Goal: Task Accomplishment & Management: Manage account settings

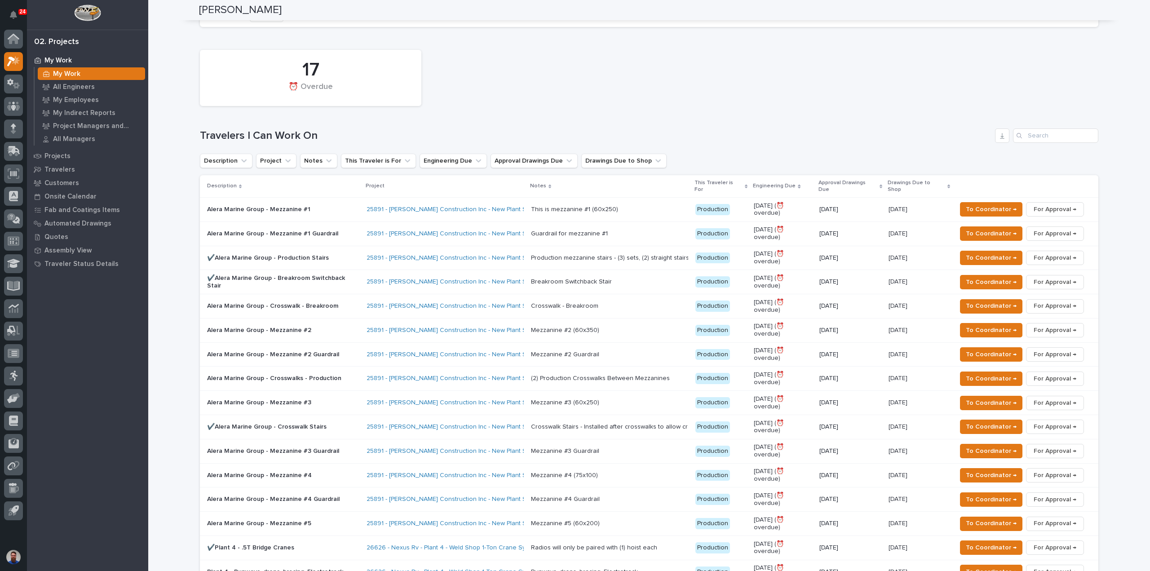
scroll to position [359, 0]
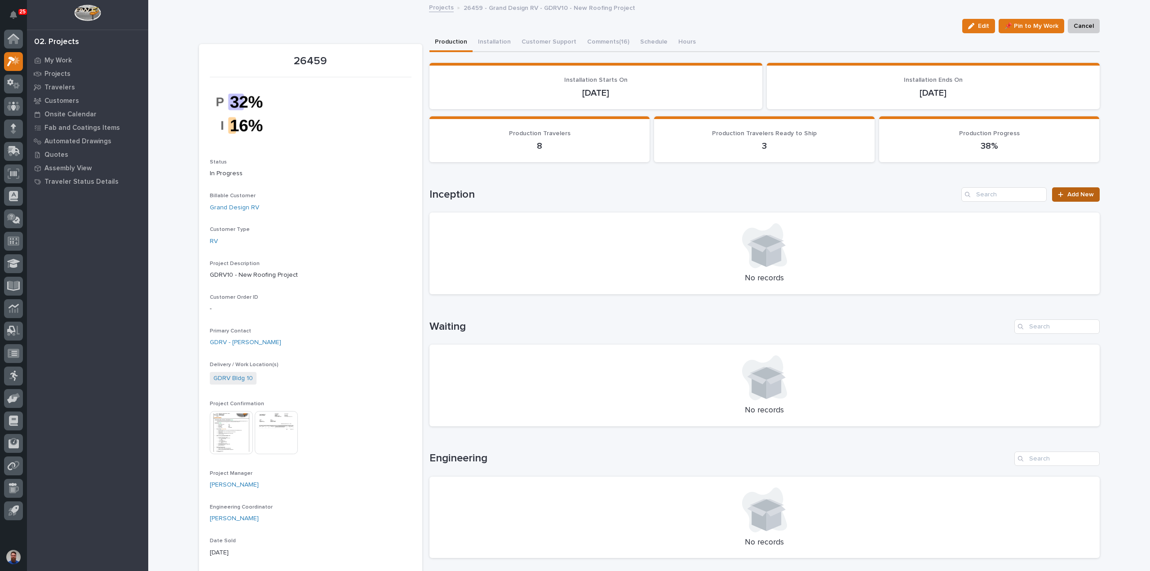
click at [1058, 195] on icon at bounding box center [1060, 194] width 5 height 6
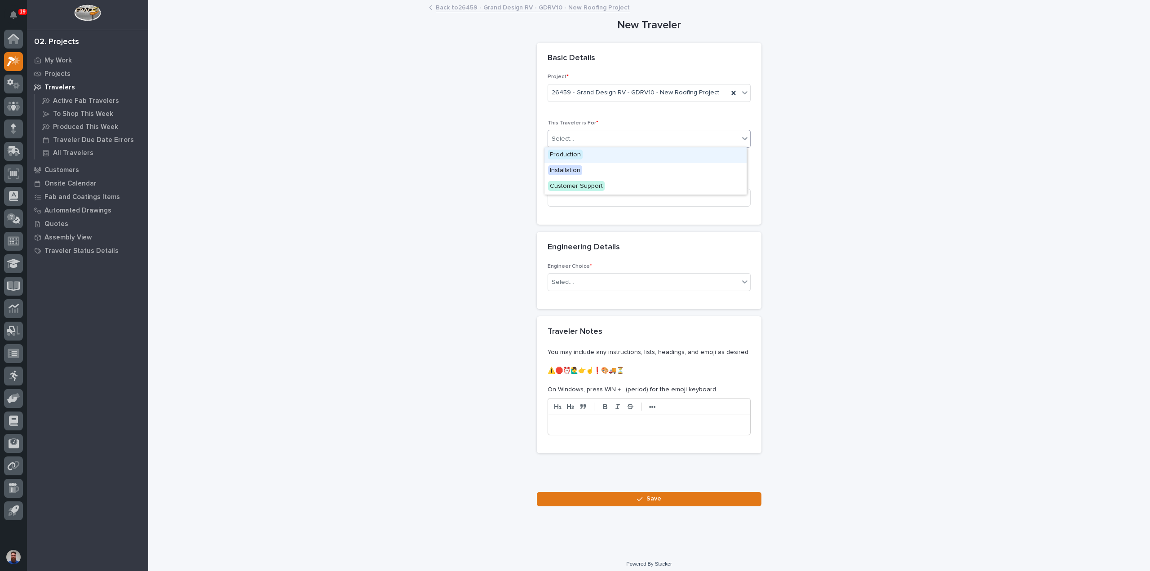
click at [590, 139] on div "Select..." at bounding box center [643, 139] width 191 height 15
click at [581, 154] on div "Production" at bounding box center [645, 155] width 202 height 16
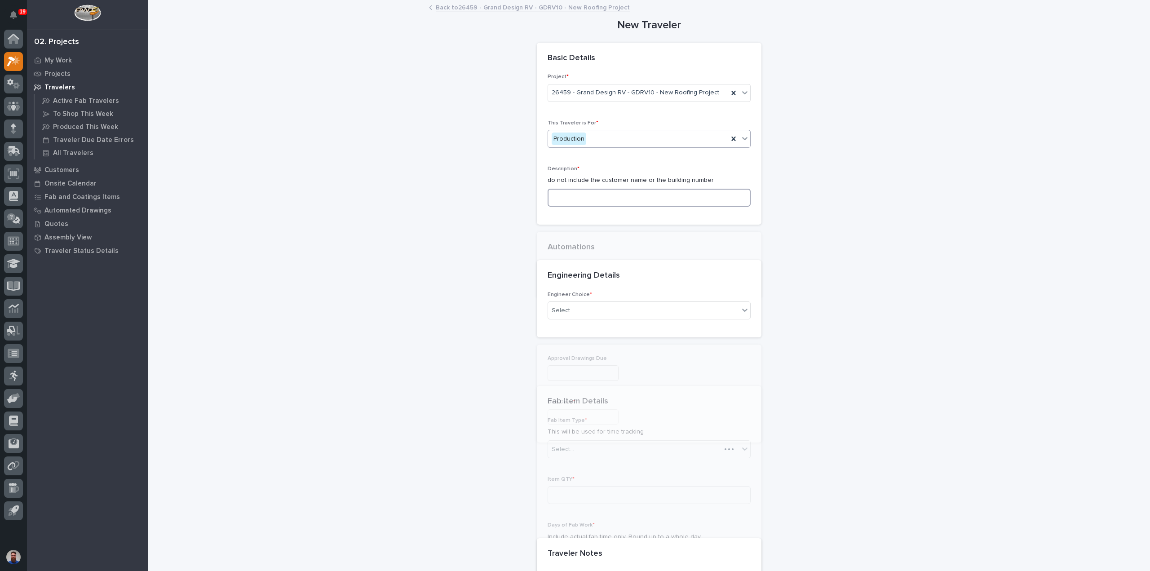
click at [574, 194] on input at bounding box center [649, 198] width 203 height 18
type input "D"
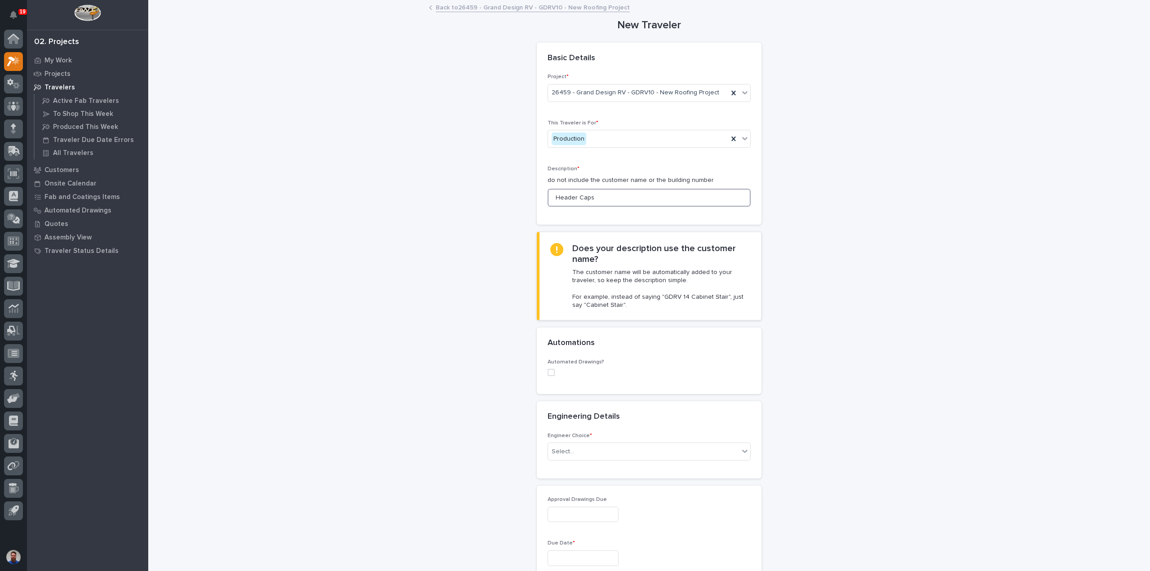
type input "Header Caps"
click at [477, 373] on div "**********" at bounding box center [649, 574] width 901 height 1146
click at [553, 449] on div "Select..." at bounding box center [563, 451] width 22 height 9
click at [579, 500] on div "I know who will draw this" at bounding box center [645, 499] width 202 height 16
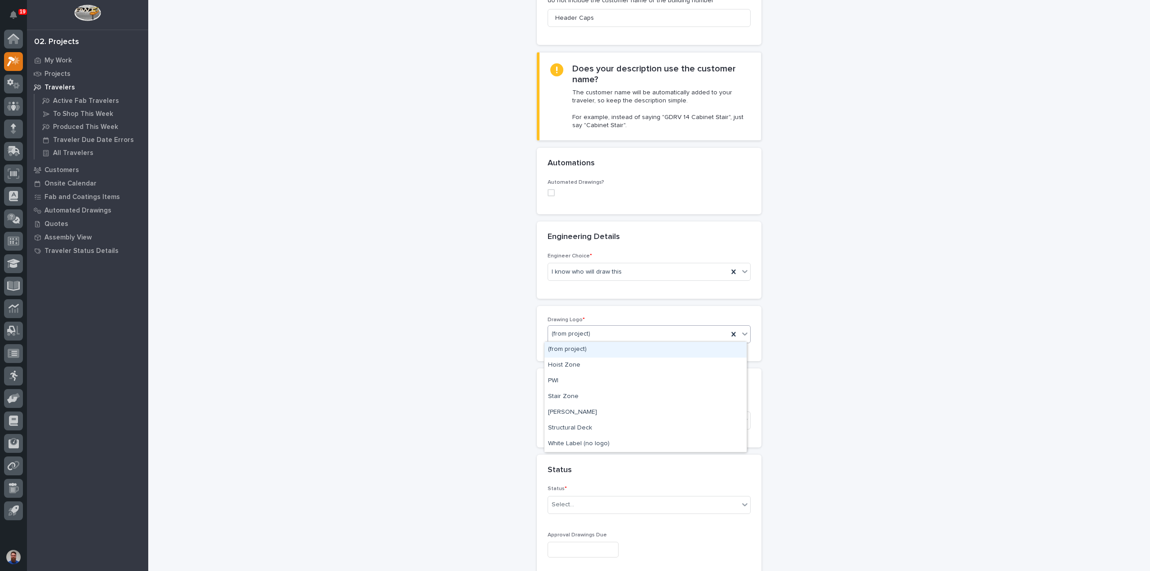
click at [588, 336] on div "(from project)" at bounding box center [638, 334] width 180 height 15
click at [570, 378] on div "PWI" at bounding box center [645, 381] width 202 height 16
click at [575, 419] on div "Select..." at bounding box center [643, 420] width 191 height 15
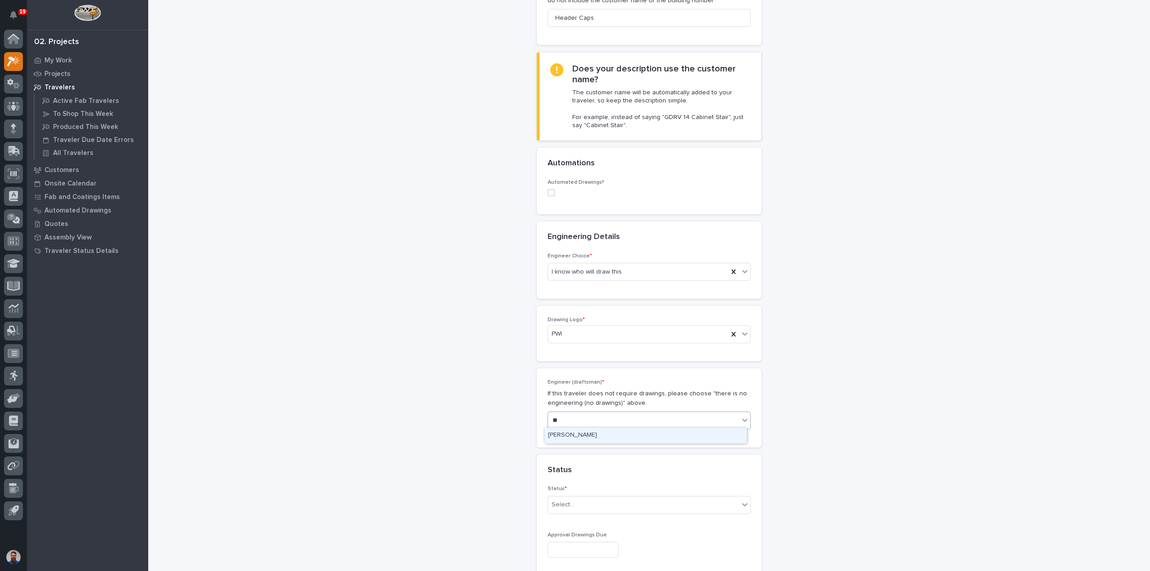
type input "***"
click at [576, 432] on div "[PERSON_NAME]" at bounding box center [645, 436] width 202 height 16
click at [564, 495] on div "Status * Select..." at bounding box center [649, 503] width 203 height 35
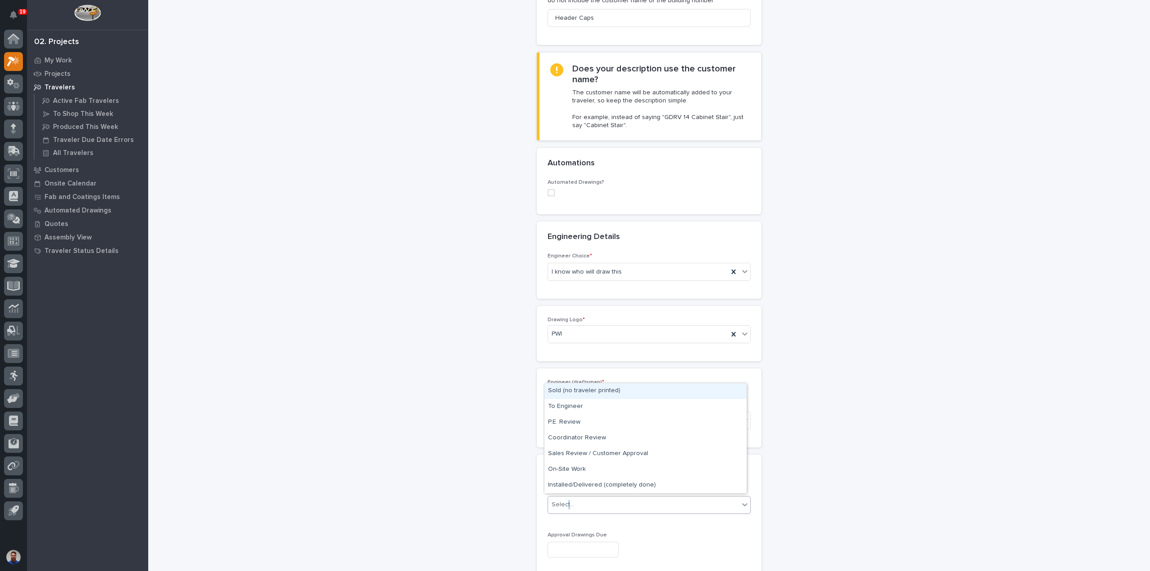
click at [566, 507] on div "Select..." at bounding box center [563, 504] width 22 height 9
click at [589, 453] on div "Sales Review / Customer Approval" at bounding box center [645, 454] width 202 height 16
click at [456, 443] on div "**********" at bounding box center [649, 532] width 901 height 1422
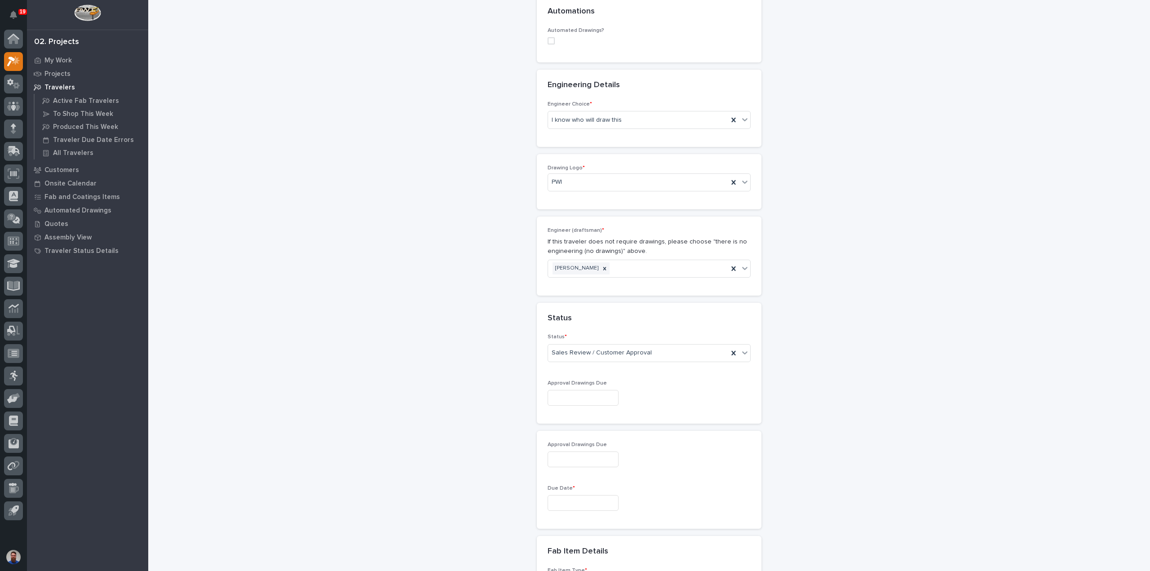
scroll to position [419, 0]
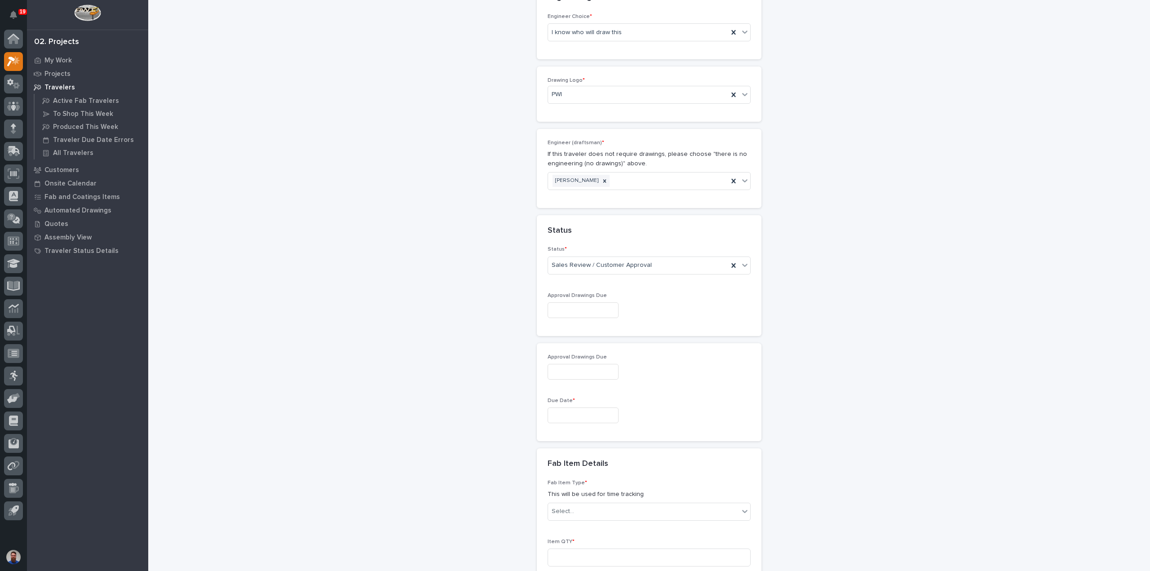
click at [574, 309] on input "text" at bounding box center [583, 310] width 71 height 16
click at [563, 234] on div "12" at bounding box center [562, 234] width 12 height 12
type input "**********"
click at [577, 415] on input "text" at bounding box center [583, 415] width 71 height 16
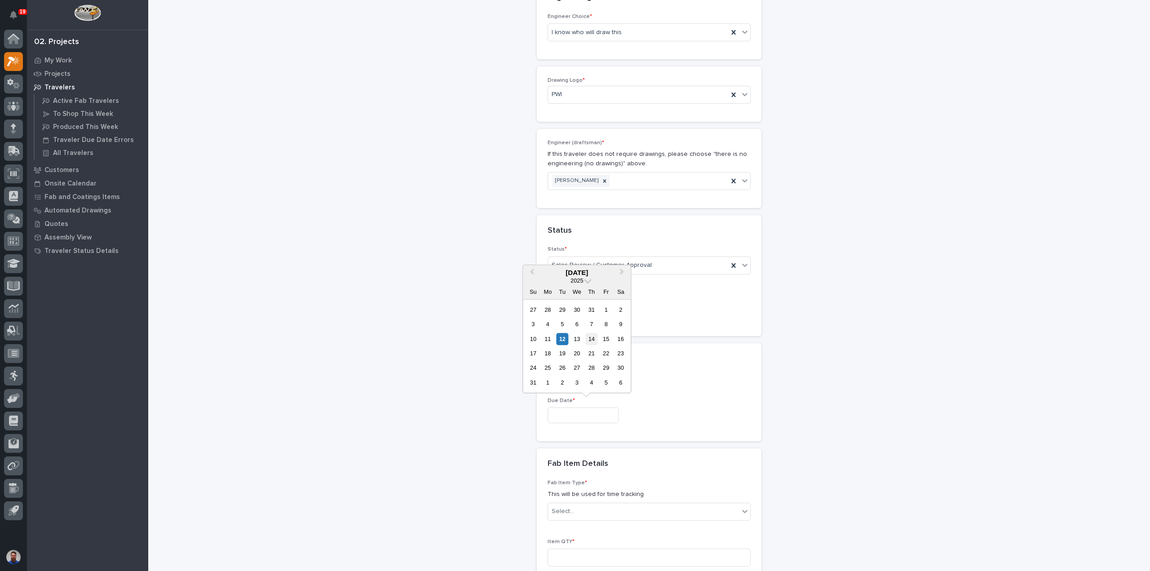
click at [596, 340] on div "14" at bounding box center [591, 339] width 12 height 12
type input "**********"
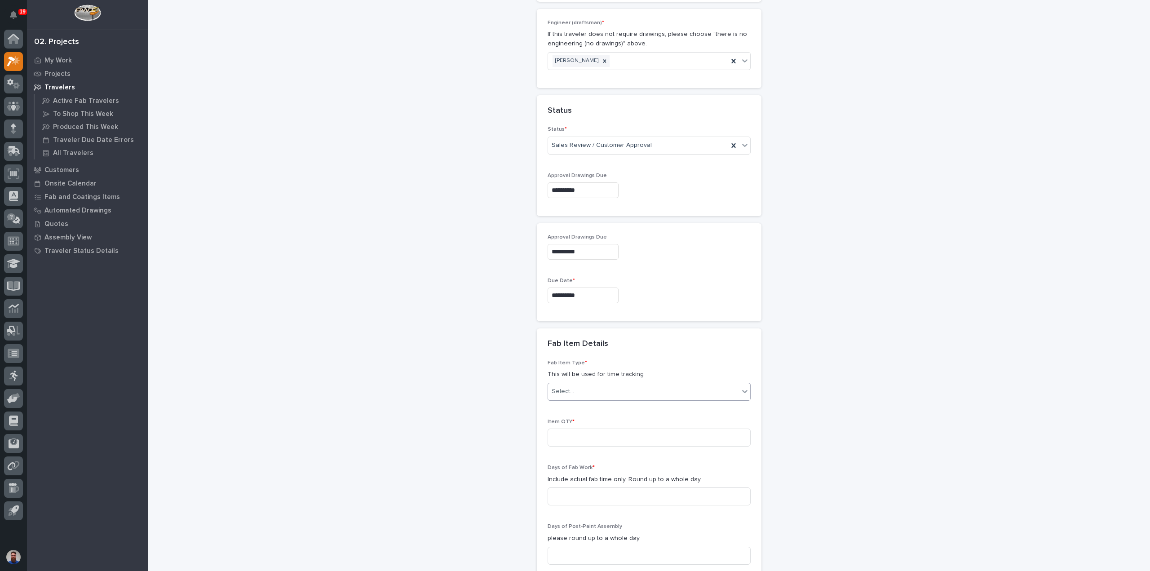
click at [578, 388] on div "Select..." at bounding box center [643, 391] width 191 height 15
click at [576, 457] on div "Other (custom item)" at bounding box center [645, 456] width 202 height 16
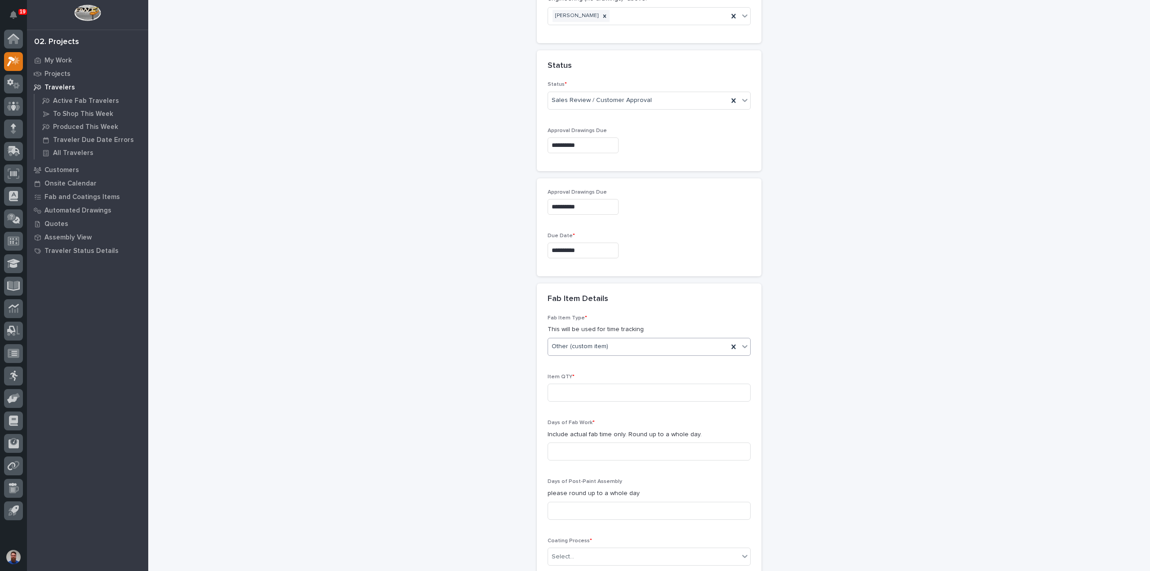
scroll to position [599, 0]
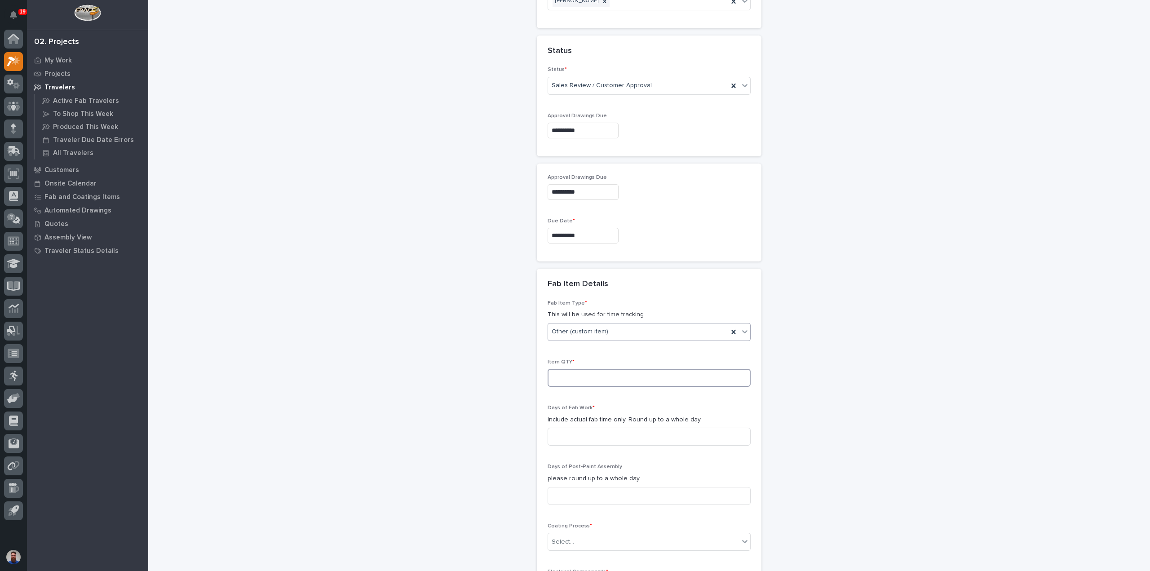
click at [580, 376] on input at bounding box center [649, 378] width 203 height 18
type input "6"
drag, startPoint x: 492, startPoint y: 425, endPoint x: 502, endPoint y: 425, distance: 9.9
click at [492, 425] on div "**********" at bounding box center [649, 113] width 901 height 1422
drag, startPoint x: 570, startPoint y: 421, endPoint x: 566, endPoint y: 429, distance: 8.8
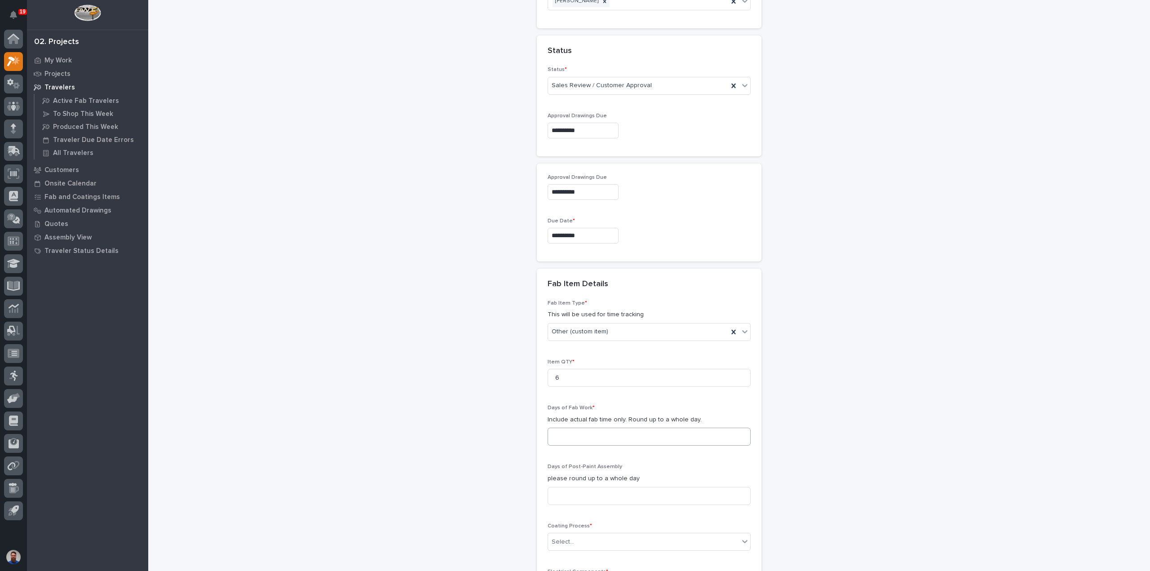
click at [570, 422] on div "Days of Fab Work * Include actual fab time only. Round up to a whole day." at bounding box center [649, 429] width 203 height 48
click at [566, 429] on input at bounding box center [649, 437] width 203 height 18
type input "1"
click at [561, 495] on input at bounding box center [649, 496] width 203 height 18
type input "1"
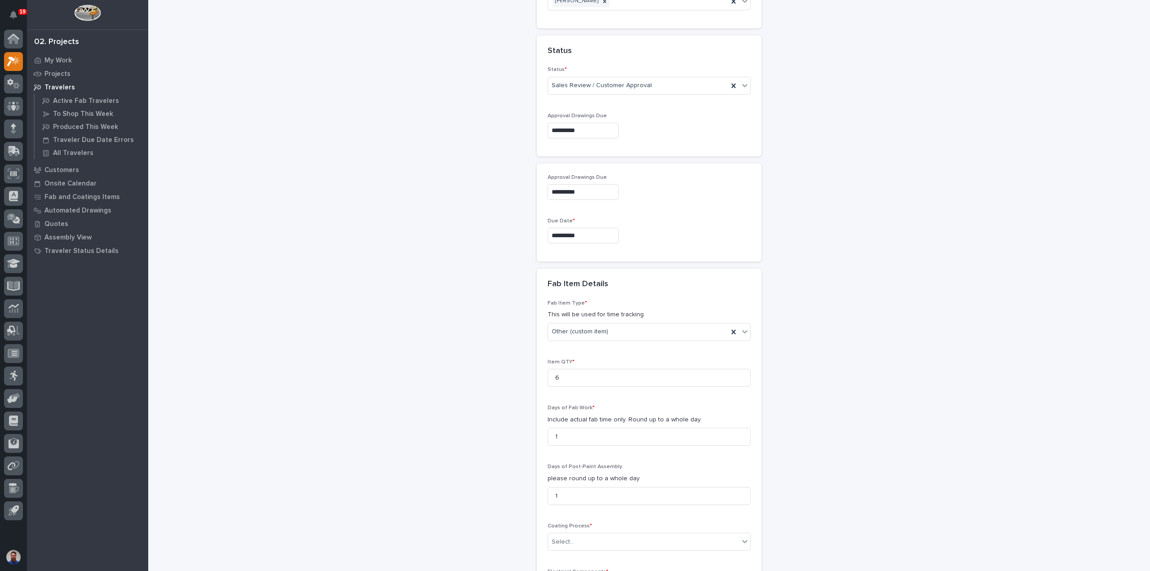
click at [499, 453] on div "**********" at bounding box center [649, 113] width 901 height 1422
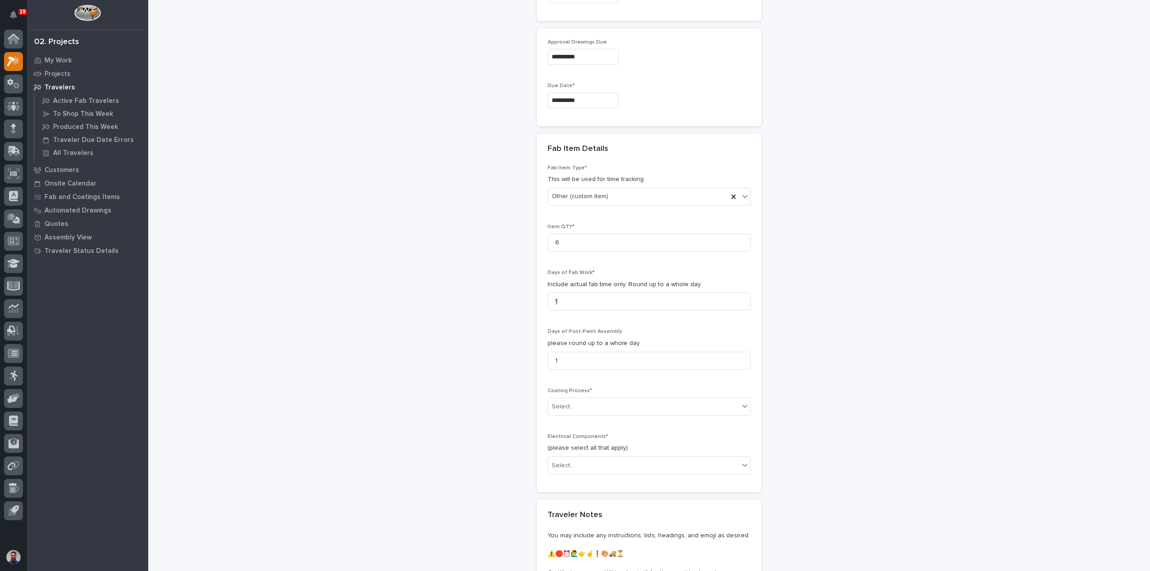
scroll to position [778, 0]
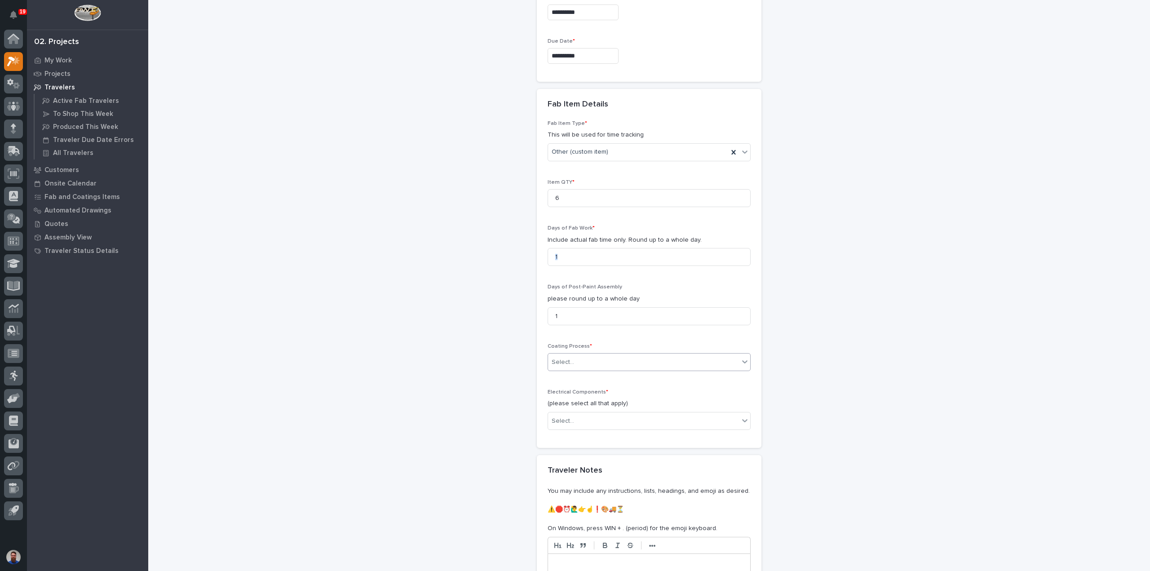
click at [567, 361] on div "Select..." at bounding box center [563, 362] width 22 height 9
click at [575, 390] on div "In-House Paint/Powder" at bounding box center [645, 391] width 202 height 16
drag, startPoint x: 530, startPoint y: 424, endPoint x: 570, endPoint y: 417, distance: 41.0
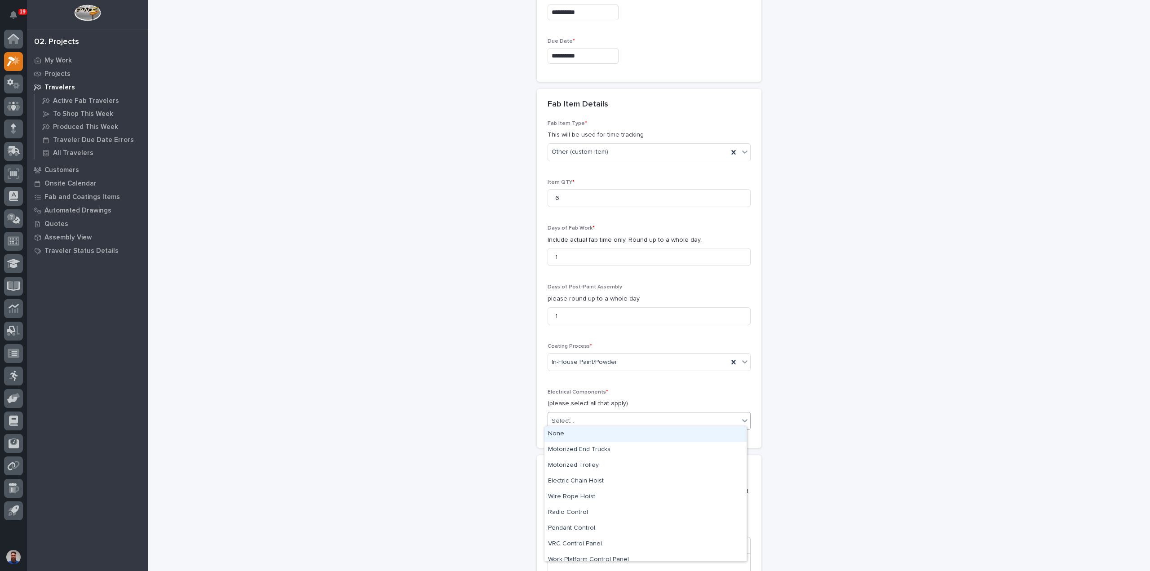
click at [575, 417] on input "text" at bounding box center [575, 421] width 1 height 8
click at [573, 435] on div "None" at bounding box center [645, 434] width 202 height 16
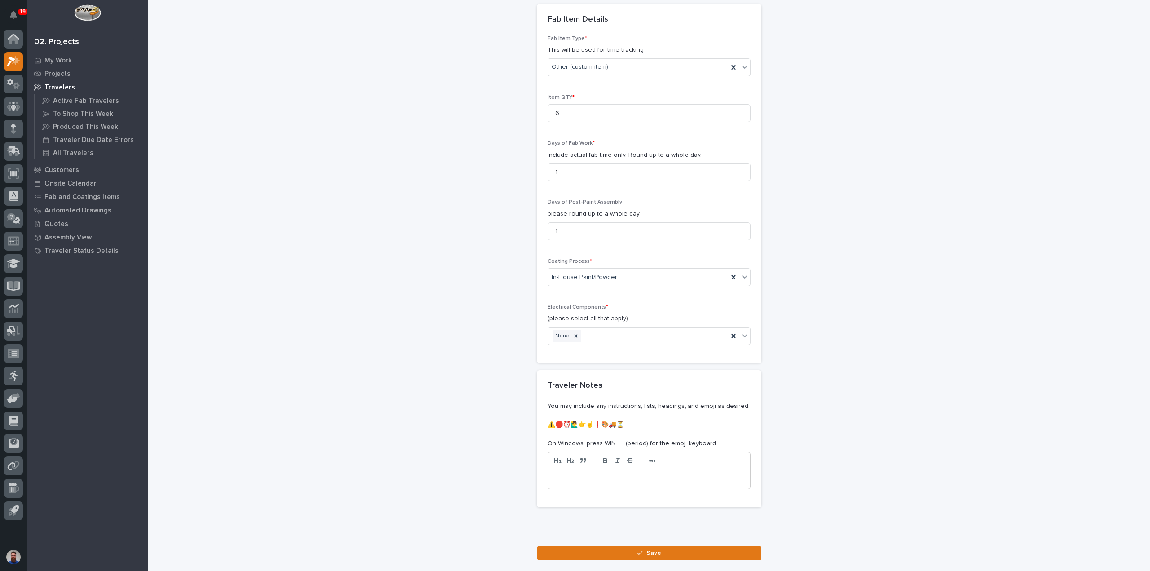
scroll to position [918, 0]
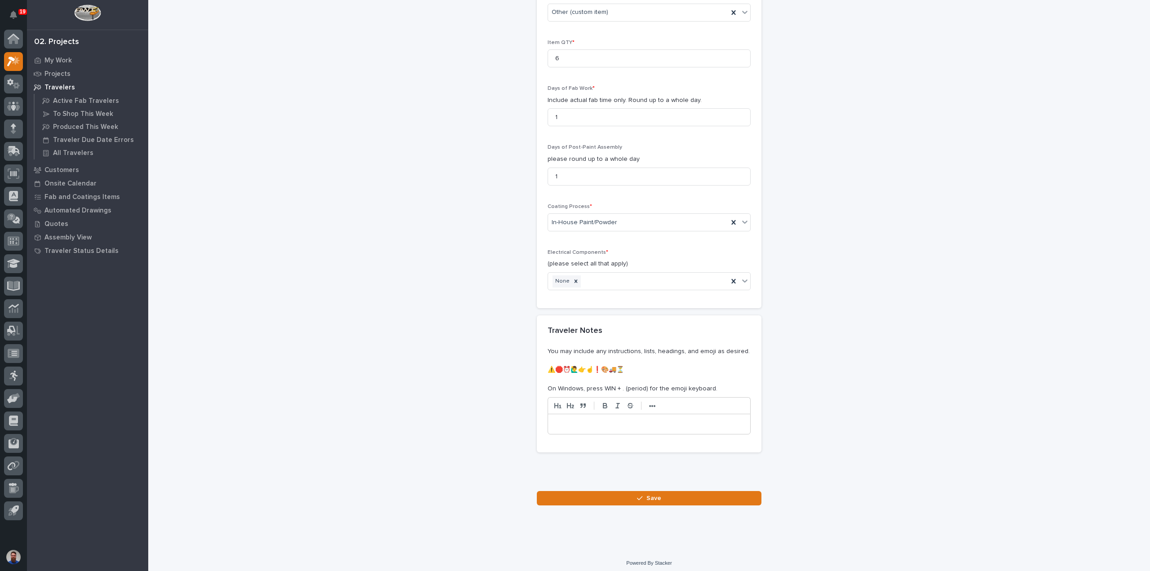
click at [568, 420] on p at bounding box center [649, 424] width 189 height 9
click at [579, 495] on button "Save" at bounding box center [649, 498] width 225 height 14
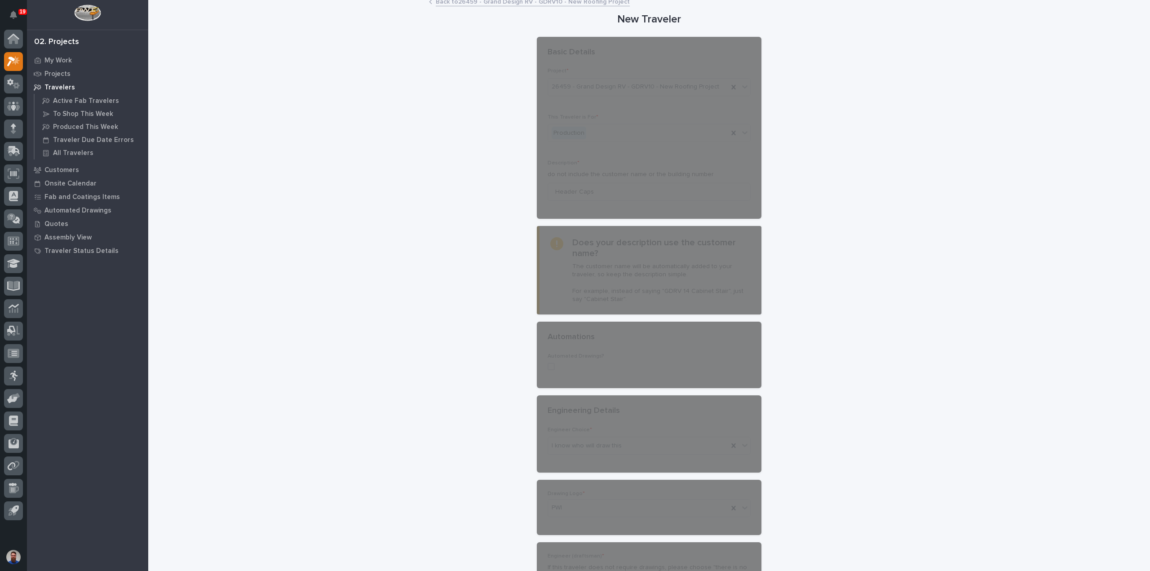
scroll to position [0, 0]
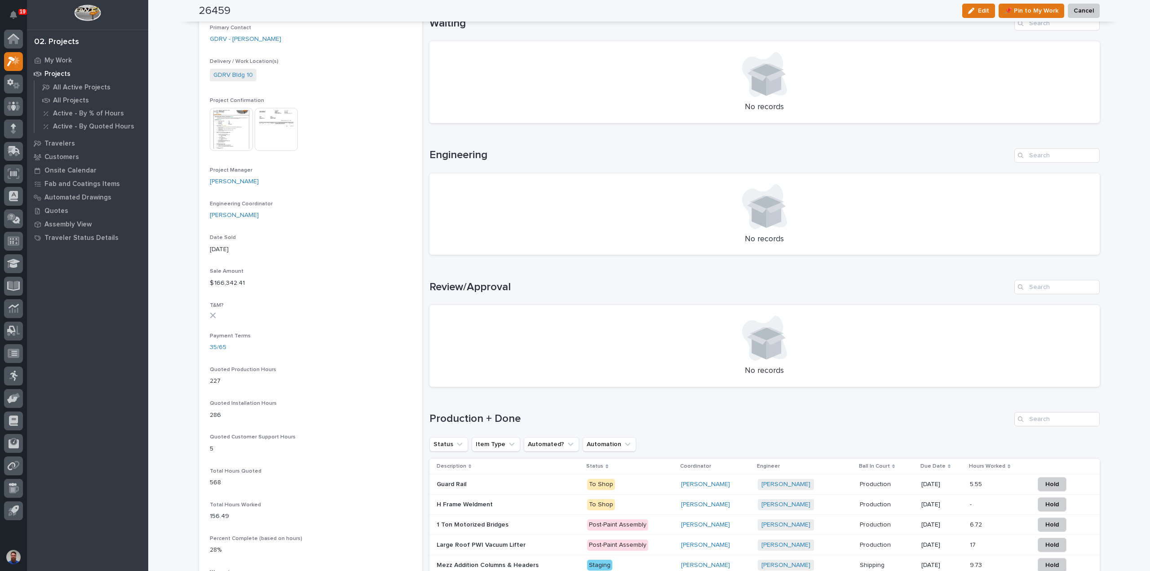
scroll to position [359, 0]
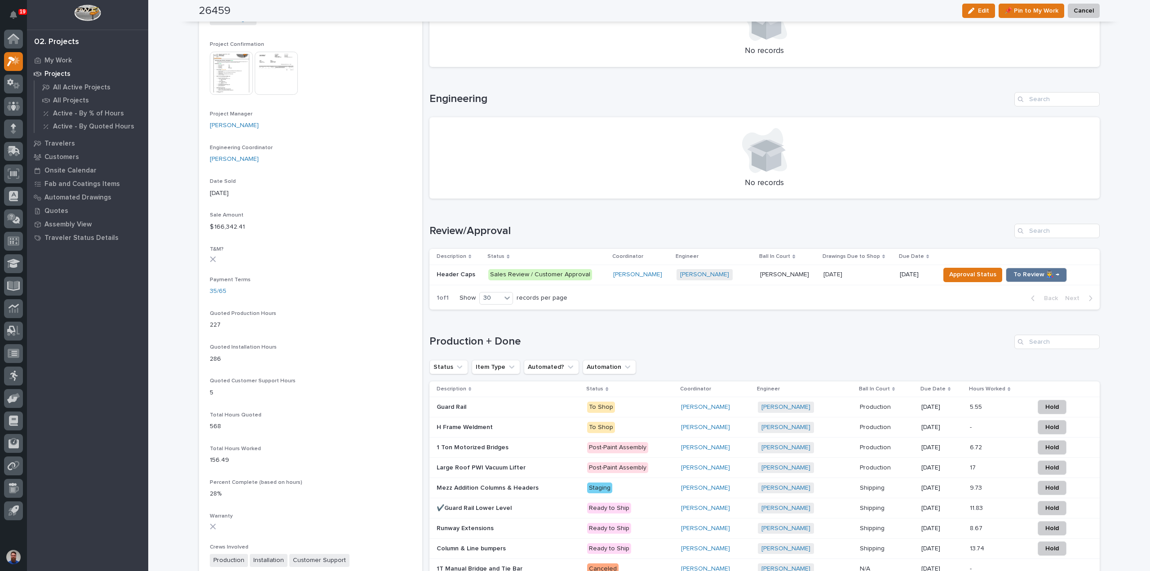
click at [587, 278] on p "Sales Review / Customer Approval" at bounding box center [547, 274] width 118 height 11
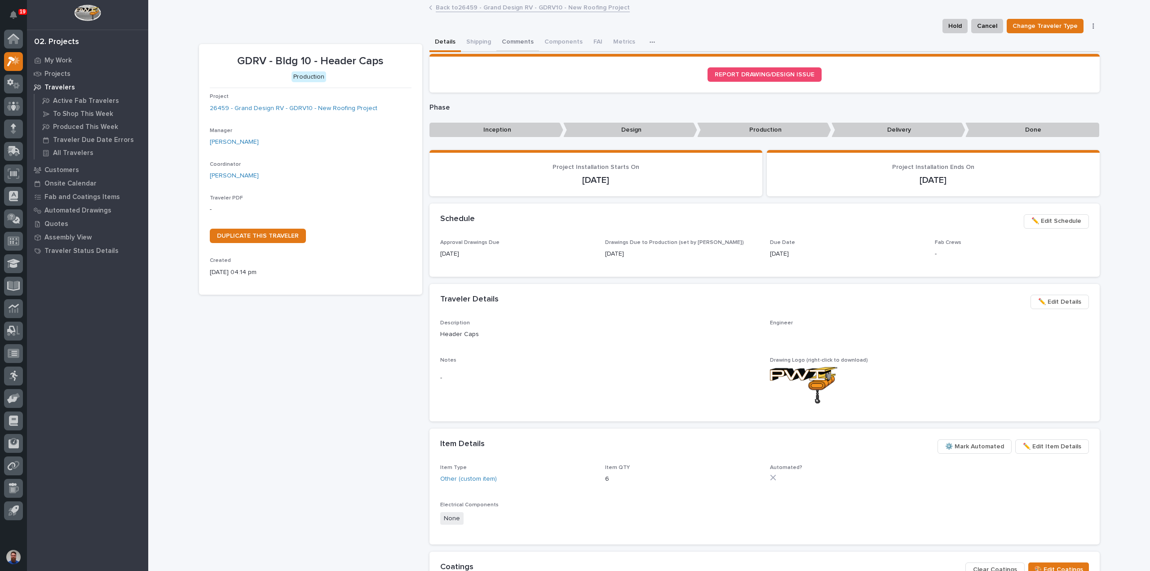
click at [521, 38] on button "Comments" at bounding box center [517, 42] width 43 height 19
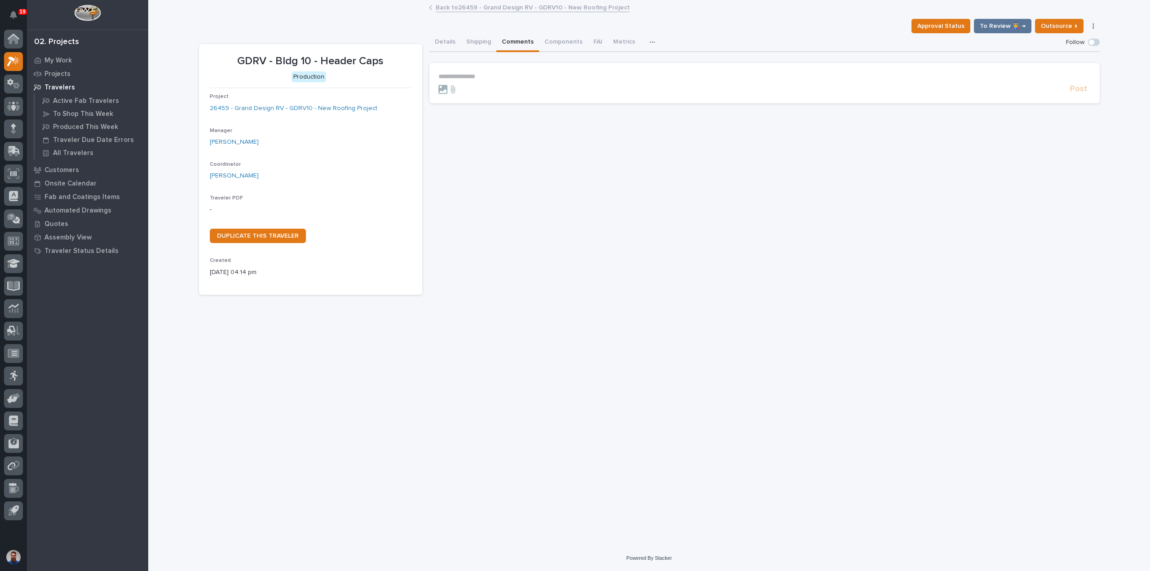
click at [508, 75] on p "**********" at bounding box center [764, 77] width 652 height 8
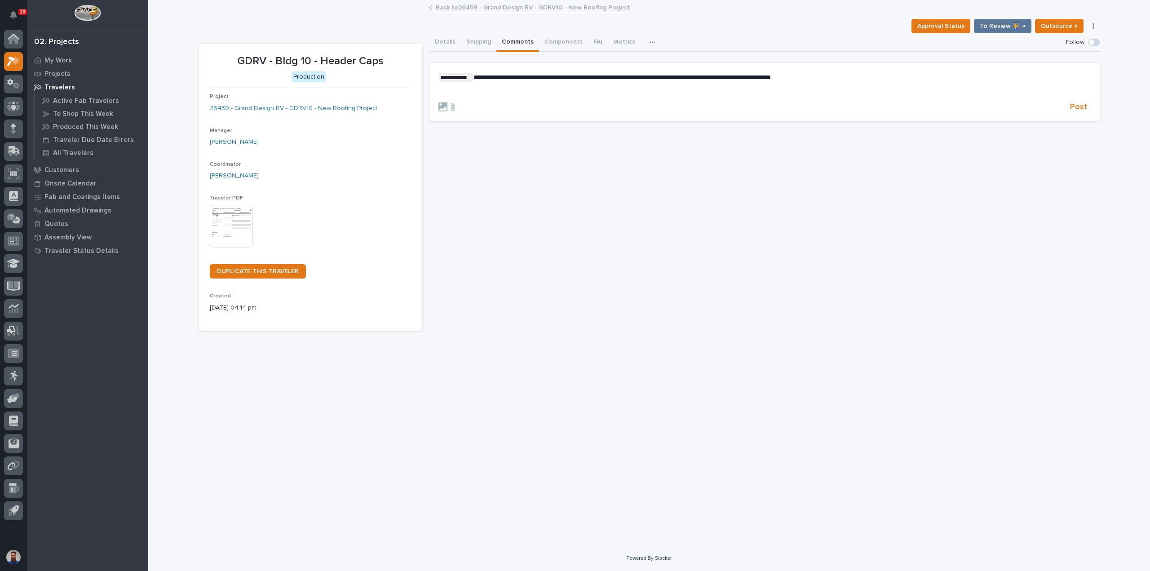
click at [503, 86] on div "**********" at bounding box center [764, 84] width 652 height 23
click at [1082, 106] on span "Post" at bounding box center [1078, 107] width 17 height 10
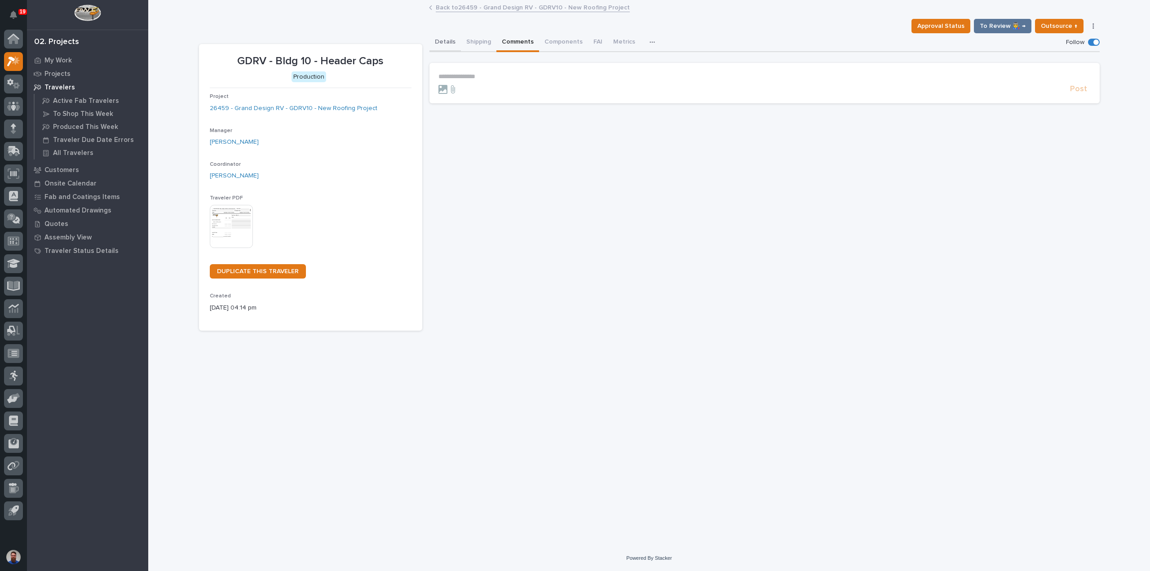
click at [451, 35] on button "Details" at bounding box center [444, 42] width 31 height 19
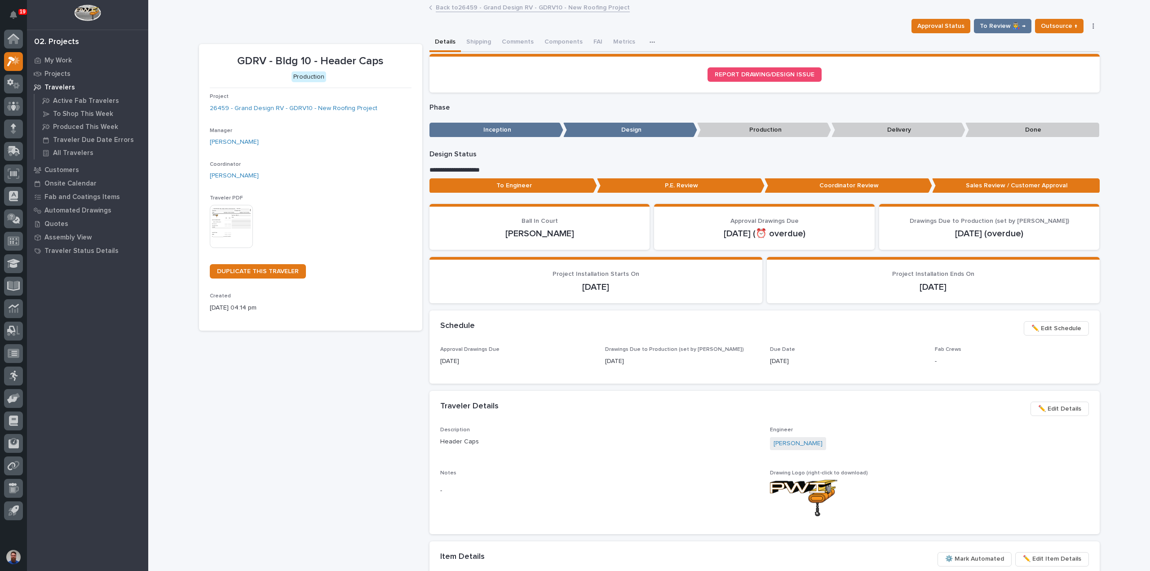
click at [237, 217] on img at bounding box center [231, 226] width 43 height 43
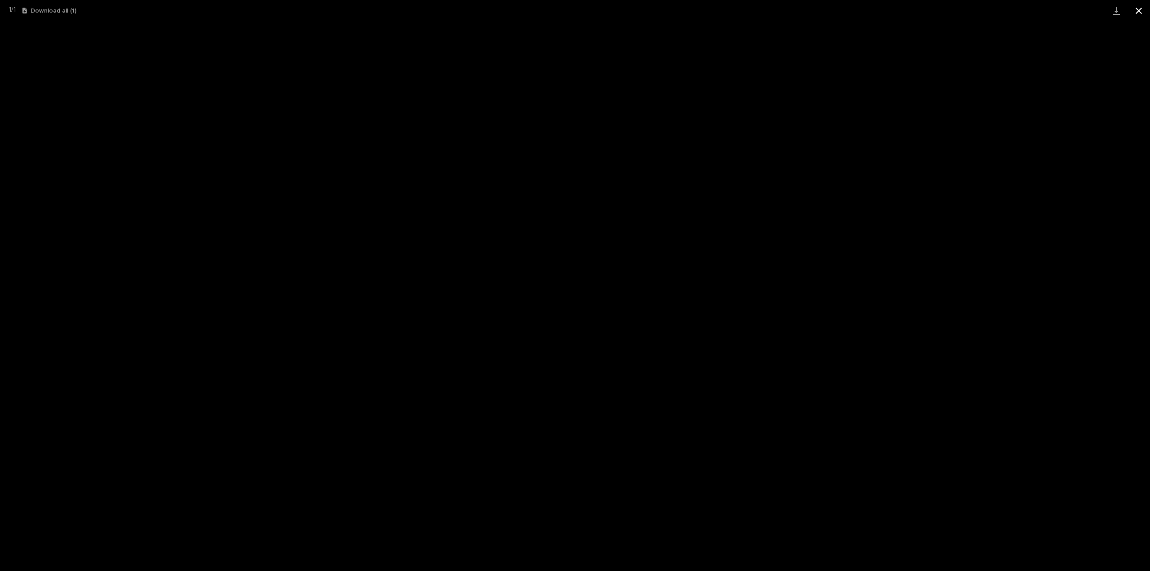
click at [1140, 7] on button "Close gallery" at bounding box center [1138, 10] width 22 height 21
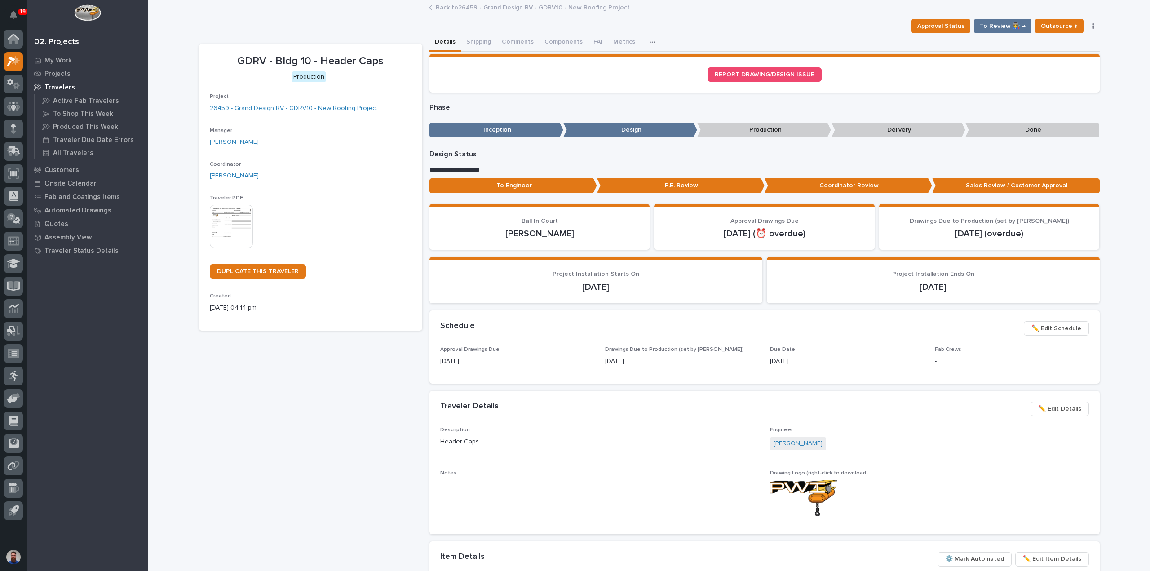
click at [492, 9] on link "Back to 26459 - Grand Design RV - GDRV10 - New Roofing Project" at bounding box center [533, 7] width 194 height 10
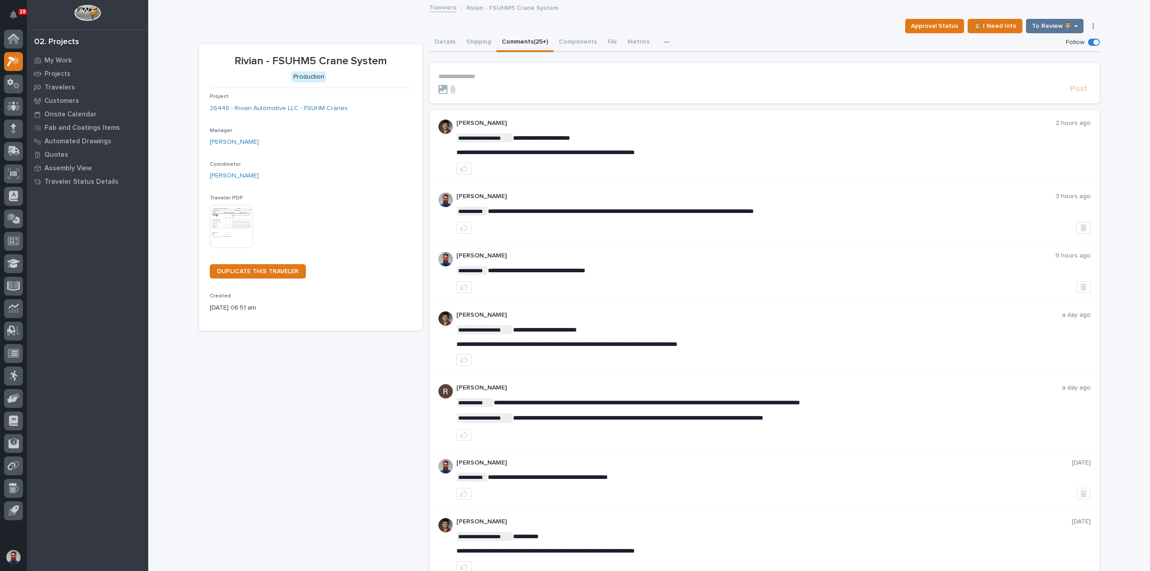
drag, startPoint x: 549, startPoint y: 147, endPoint x: 557, endPoint y: 147, distance: 8.5
click at [553, 147] on div "**********" at bounding box center [773, 144] width 634 height 23
click at [502, 80] on div "**********" at bounding box center [764, 77] width 652 height 8
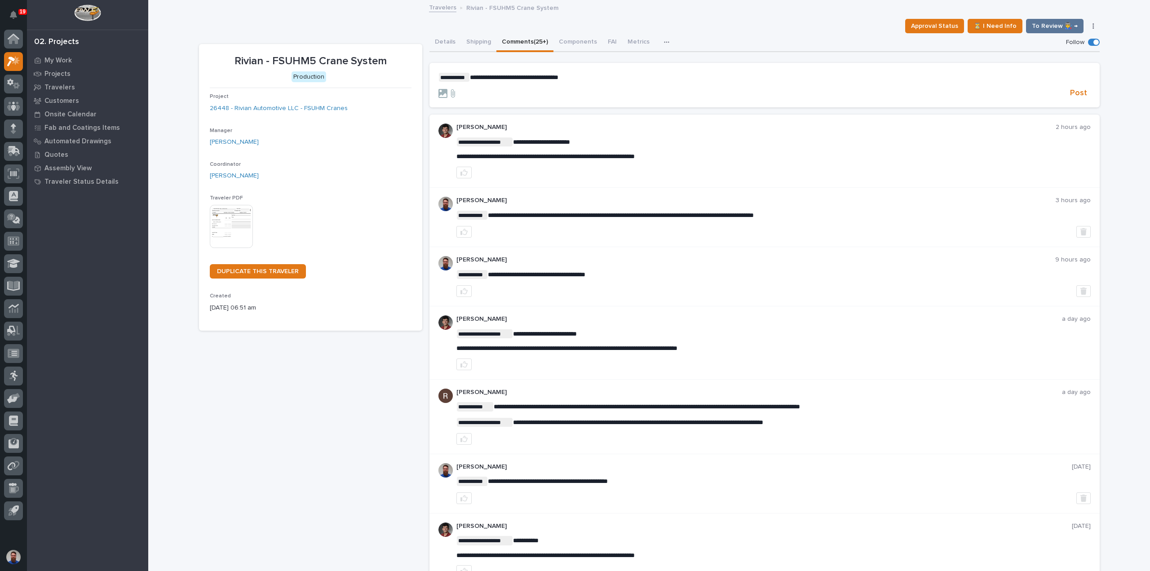
click at [592, 80] on p "**********" at bounding box center [764, 77] width 652 height 9
click at [1073, 94] on span "Post" at bounding box center [1078, 93] width 17 height 10
click at [439, 39] on button "Details" at bounding box center [444, 42] width 31 height 19
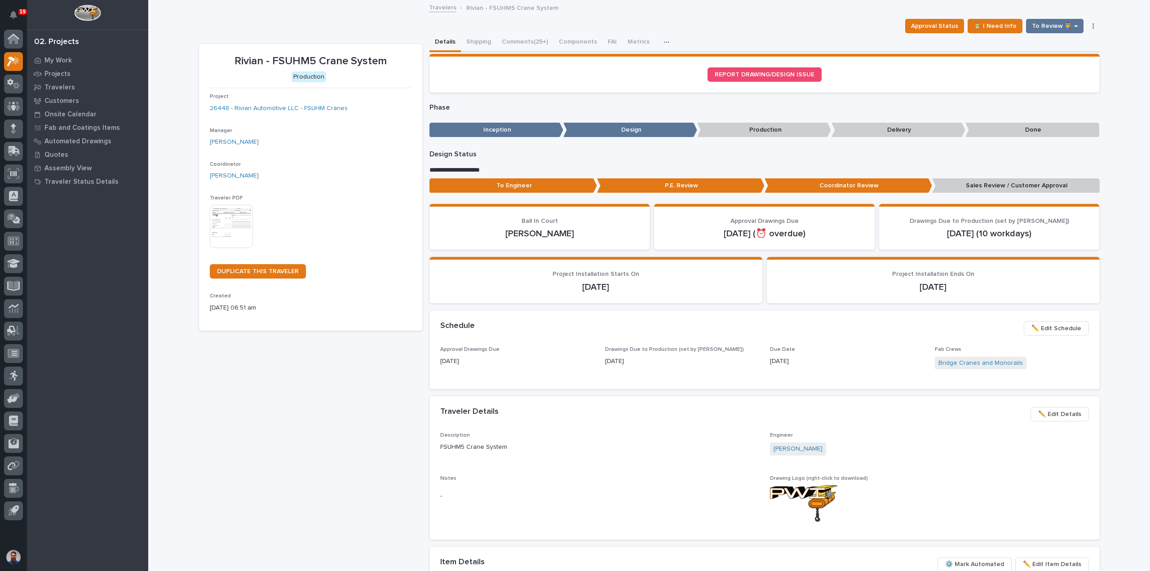
click at [473, 189] on p "To Engineer" at bounding box center [513, 185] width 168 height 15
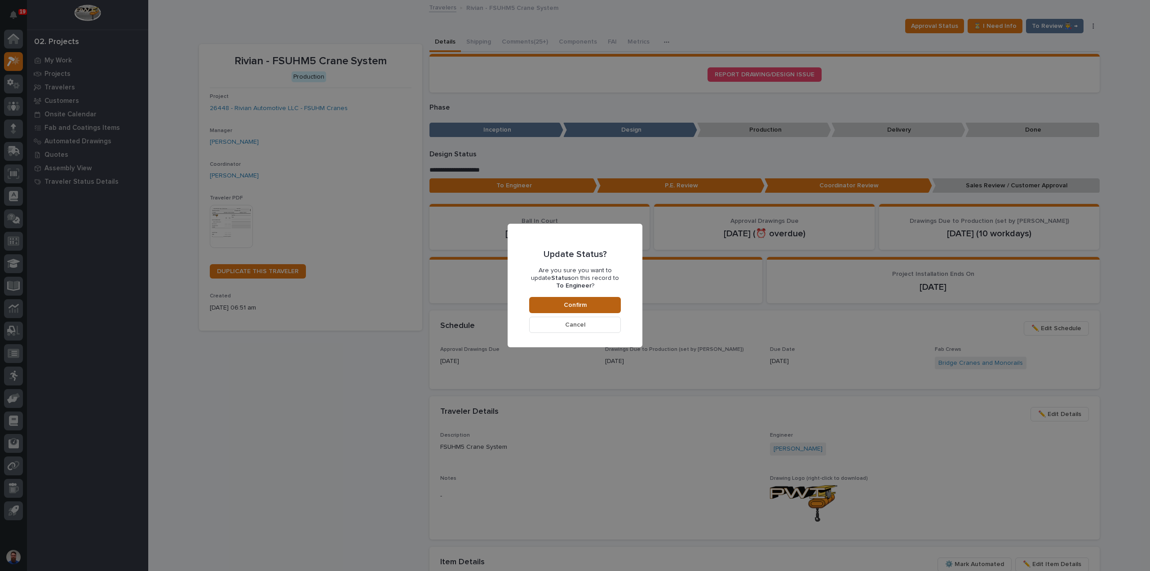
click at [548, 295] on div "Update Status? Are you sure you want to update Status on this record to To Engi…" at bounding box center [575, 285] width 92 height 94
click at [551, 303] on button "Confirm" at bounding box center [575, 305] width 92 height 16
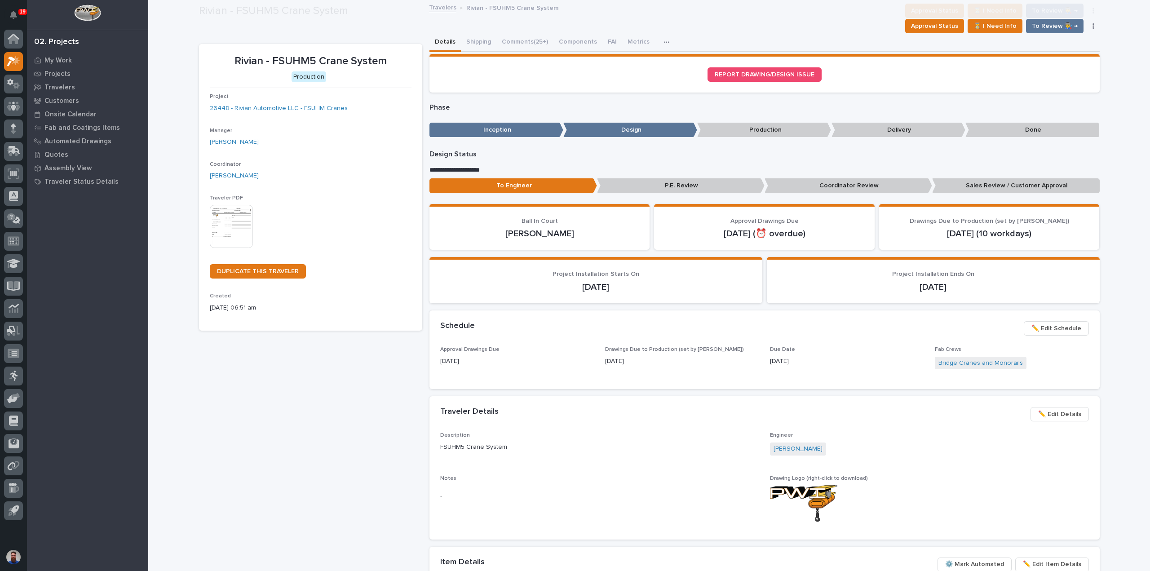
scroll to position [53, 0]
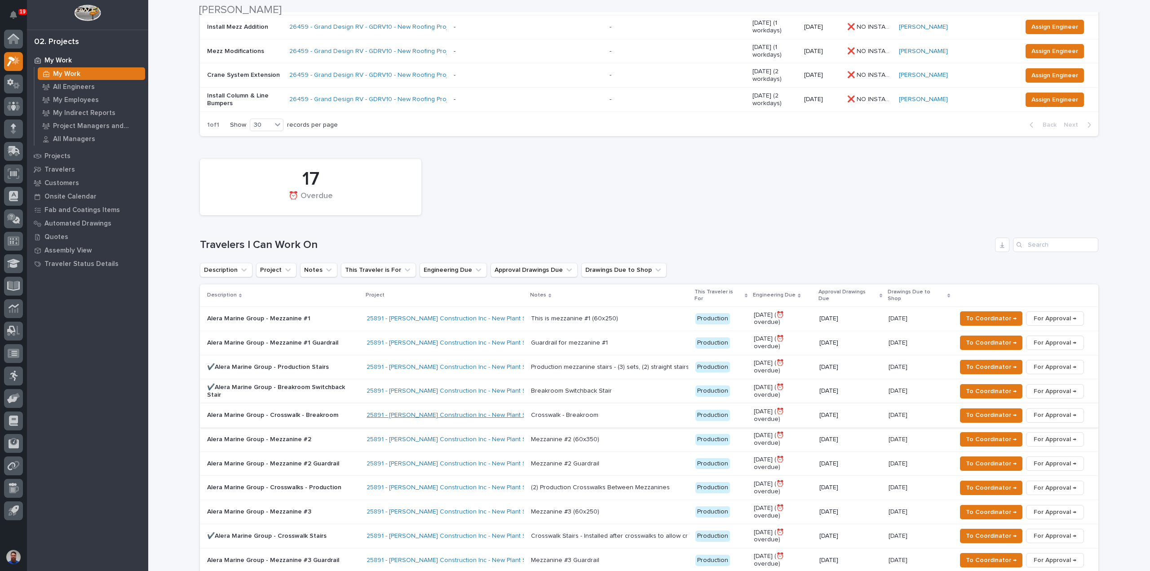
scroll to position [299, 0]
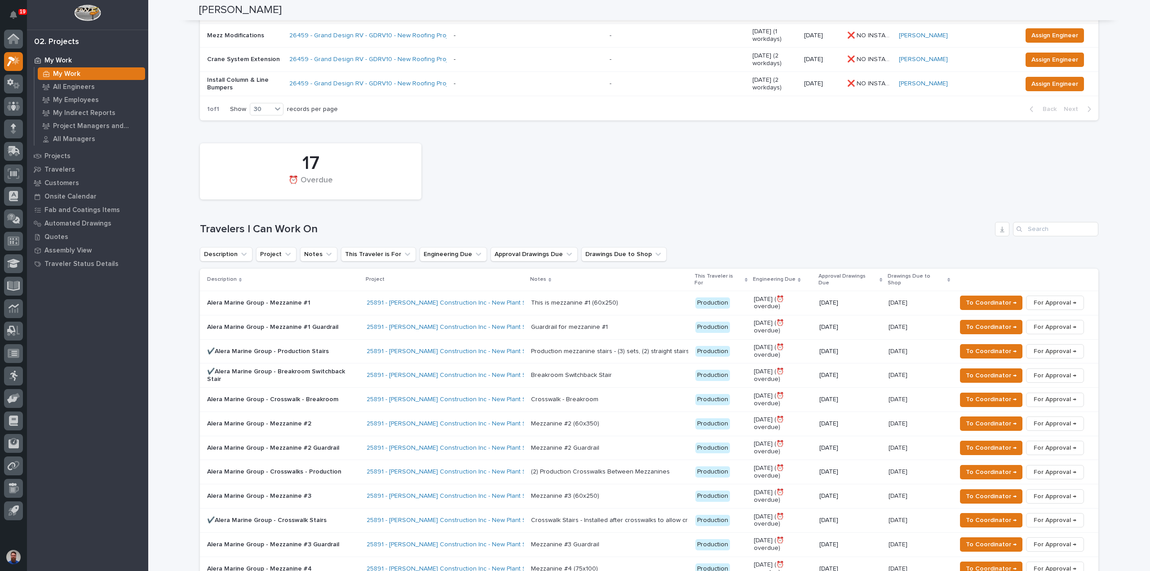
click at [376, 164] on div "17 ⏰ Overdue Travelers I Can Work On Description Project Notes This Traveler is…" at bounding box center [649, 432] width 898 height 587
drag, startPoint x: 252, startPoint y: 177, endPoint x: 183, endPoint y: 176, distance: 68.7
drag, startPoint x: 336, startPoint y: 179, endPoint x: 375, endPoint y: 179, distance: 39.1
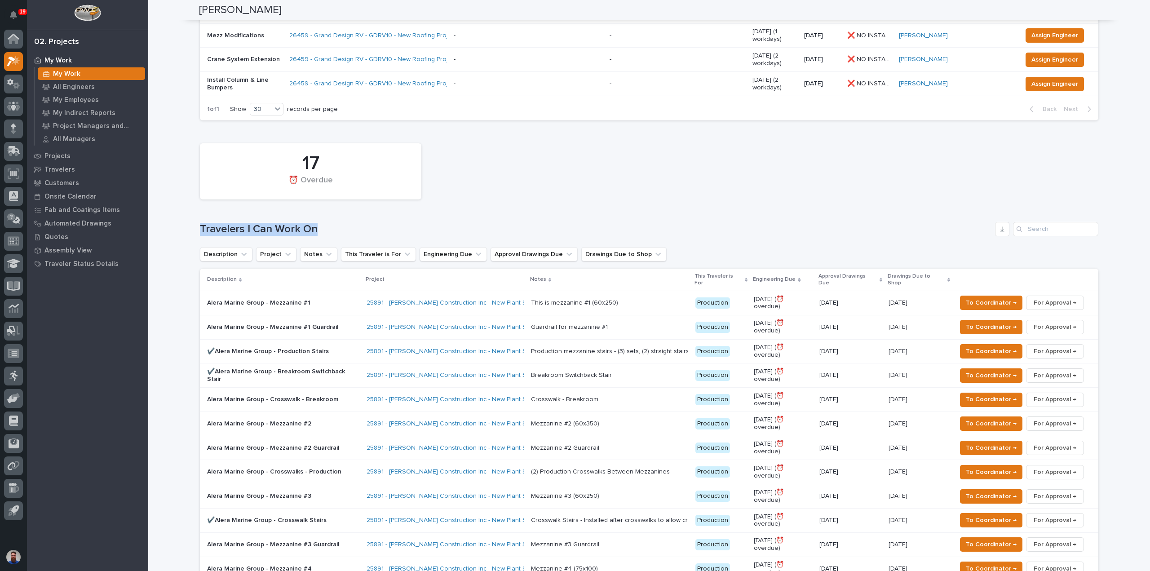
click at [375, 223] on h1 "Travelers I Can Work On" at bounding box center [595, 229] width 791 height 13
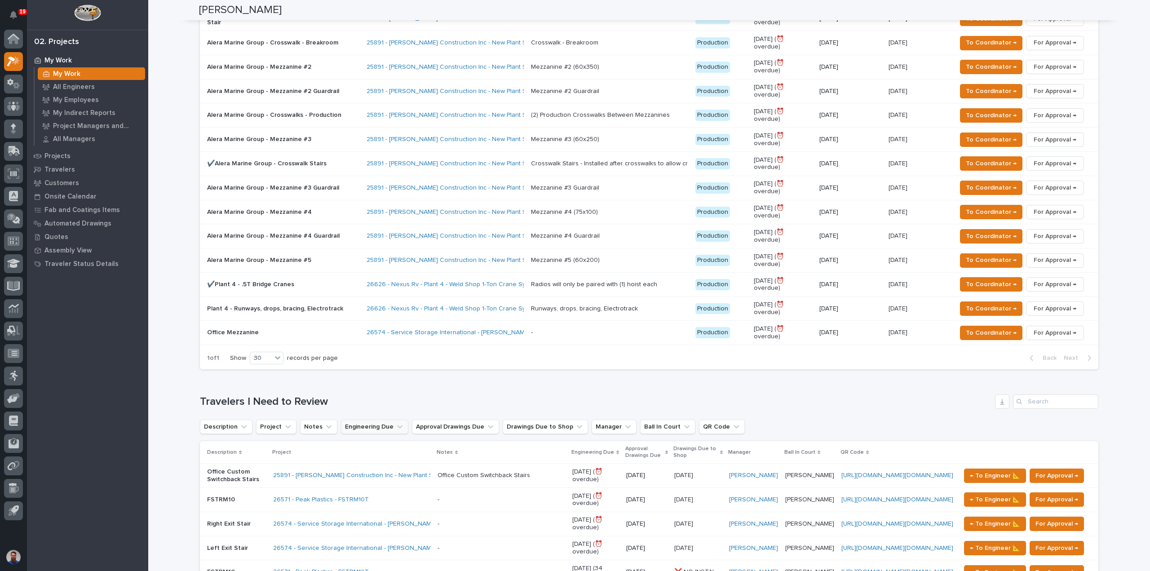
scroll to position [658, 0]
